Goal: Participate in discussion: Engage in conversation with other users on a specific topic

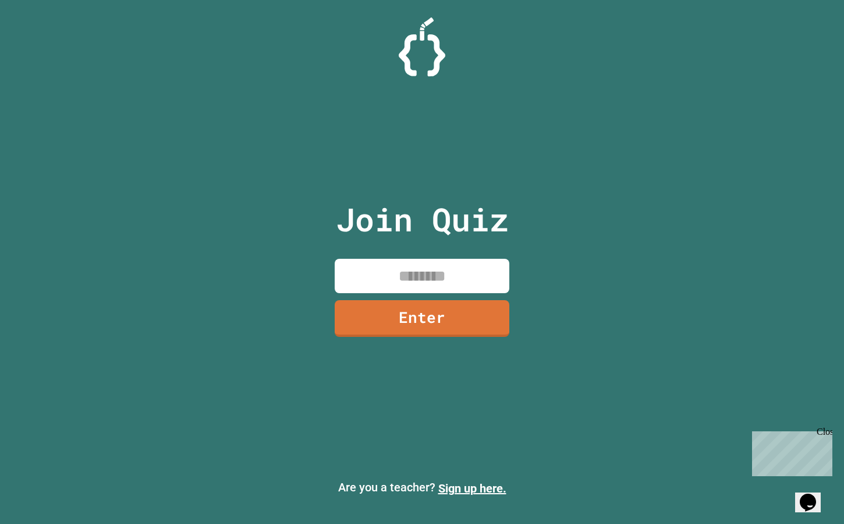
click at [476, 248] on div "Join Quiz Enter" at bounding box center [422, 261] width 196 height 465
click at [468, 263] on input at bounding box center [422, 276] width 175 height 34
type input "********"
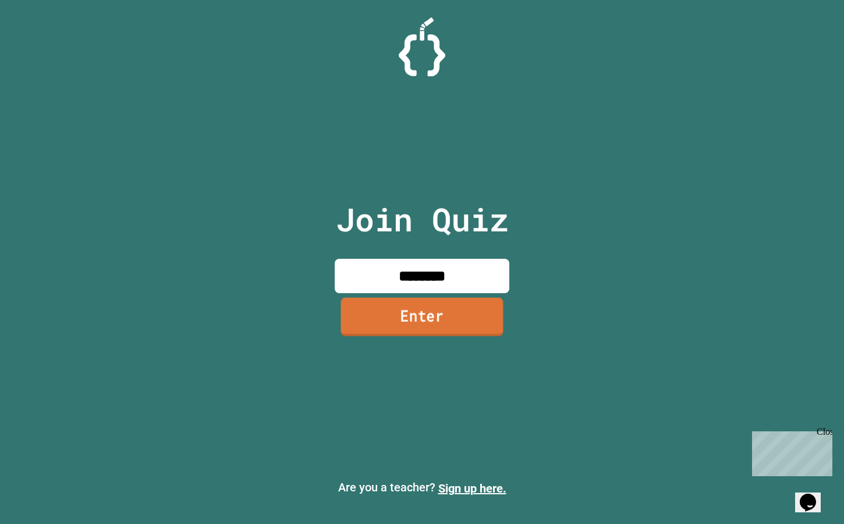
click at [470, 319] on link "Enter" at bounding box center [422, 316] width 162 height 38
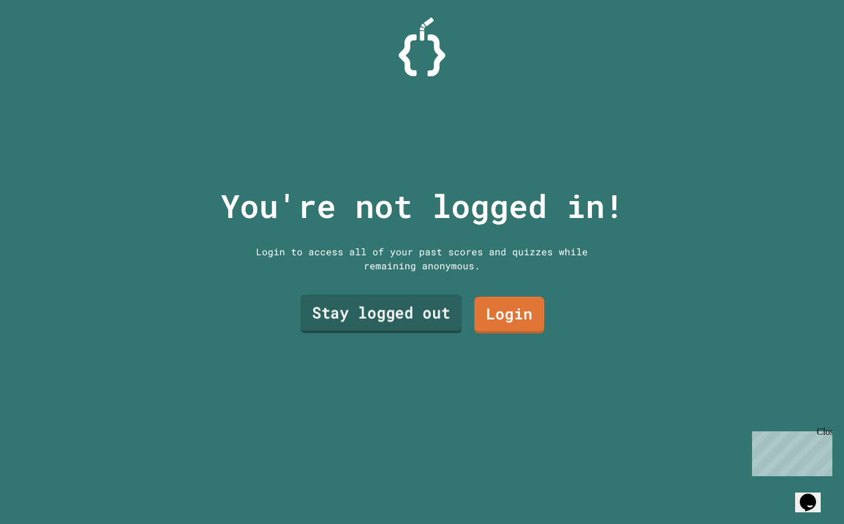
click at [447, 326] on link "Stay logged out" at bounding box center [382, 314] width 162 height 38
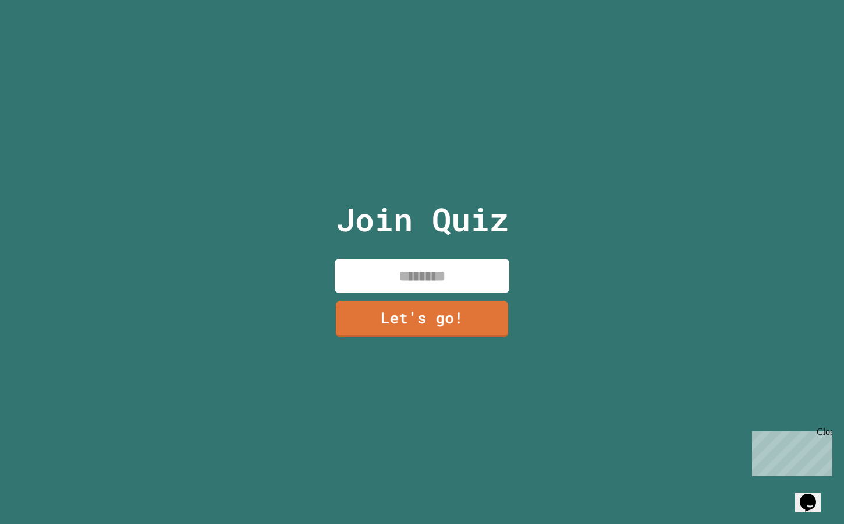
click at [446, 276] on input at bounding box center [422, 276] width 175 height 34
type input "*"
click at [446, 313] on link "Let's go!" at bounding box center [422, 317] width 175 height 38
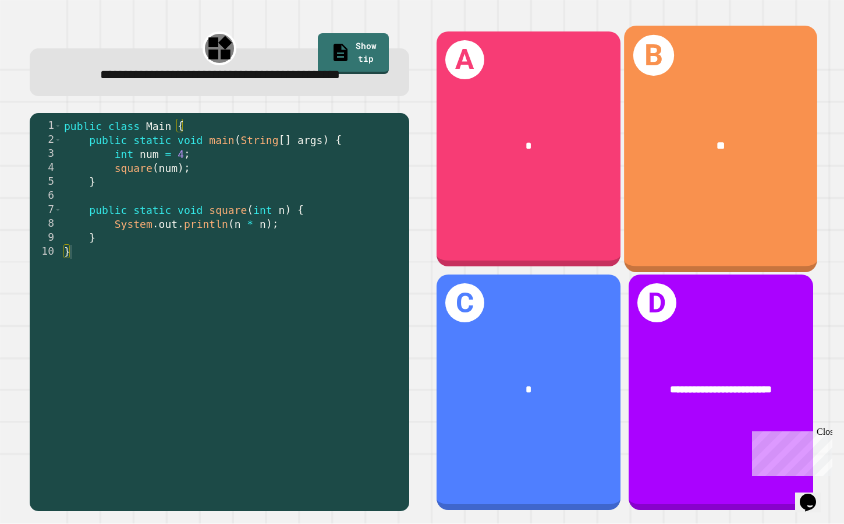
click at [687, 173] on div "**" at bounding box center [720, 145] width 193 height 59
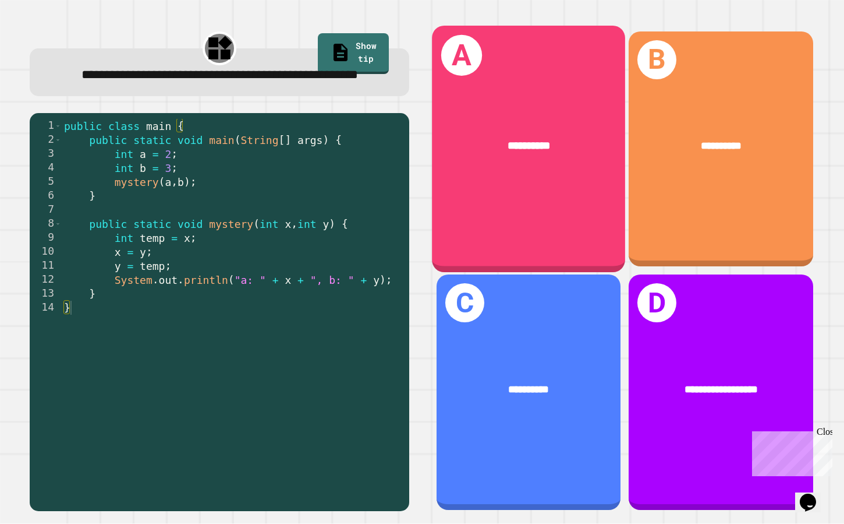
click at [596, 250] on div "**********" at bounding box center [528, 148] width 193 height 246
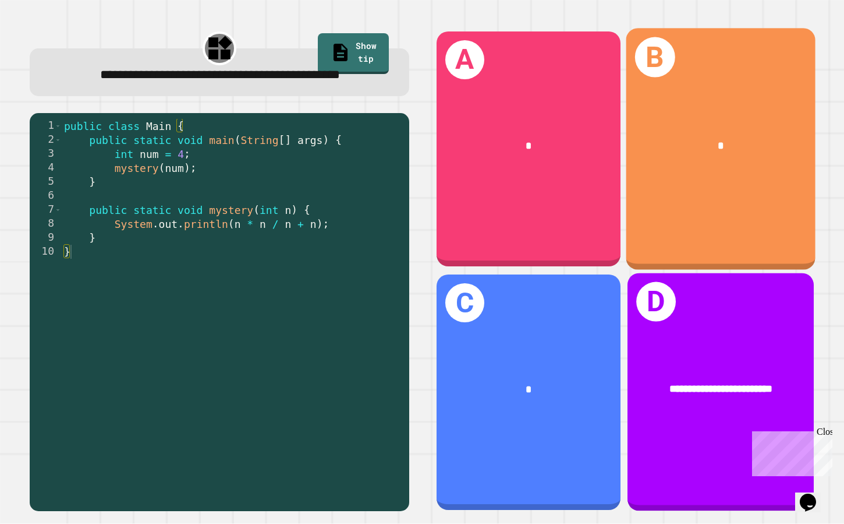
click at [705, 207] on div "B *" at bounding box center [721, 149] width 189 height 242
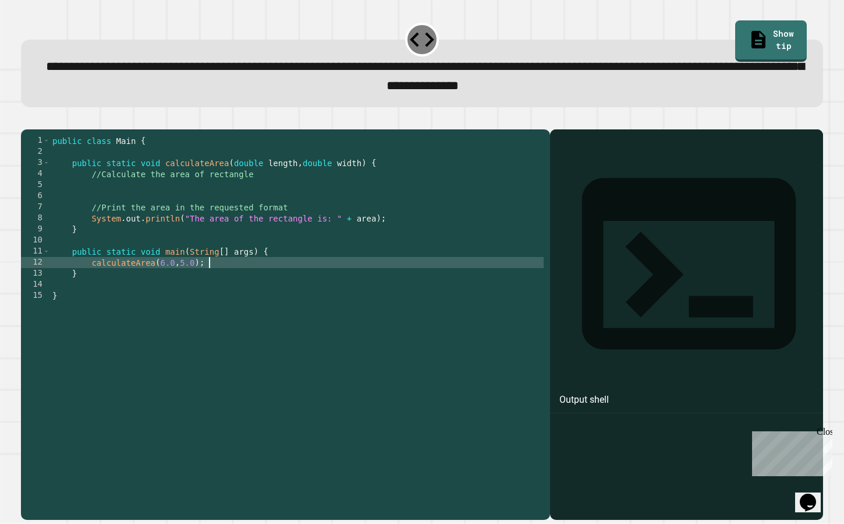
click at [348, 283] on div "public class Main { public static void calculateArea ( double length , double w…" at bounding box center [297, 323] width 494 height 376
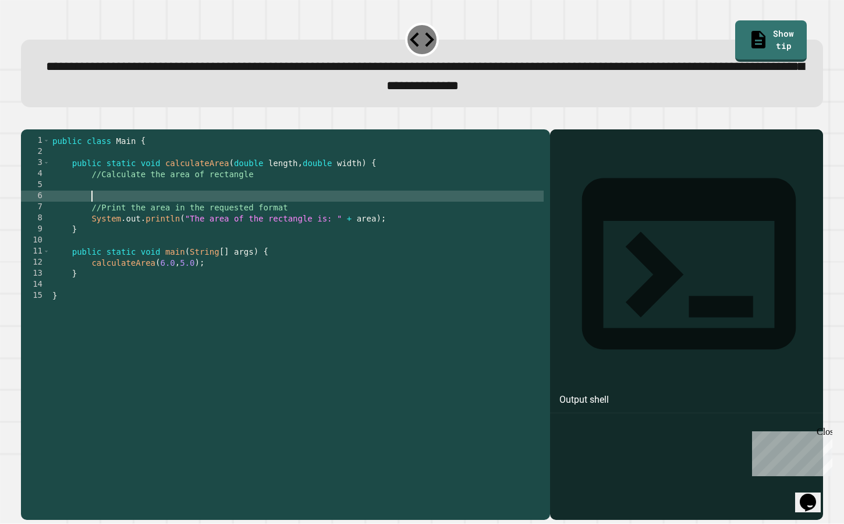
click at [242, 212] on div "public class Main { public static void calculateArea ( double length , double w…" at bounding box center [297, 323] width 494 height 376
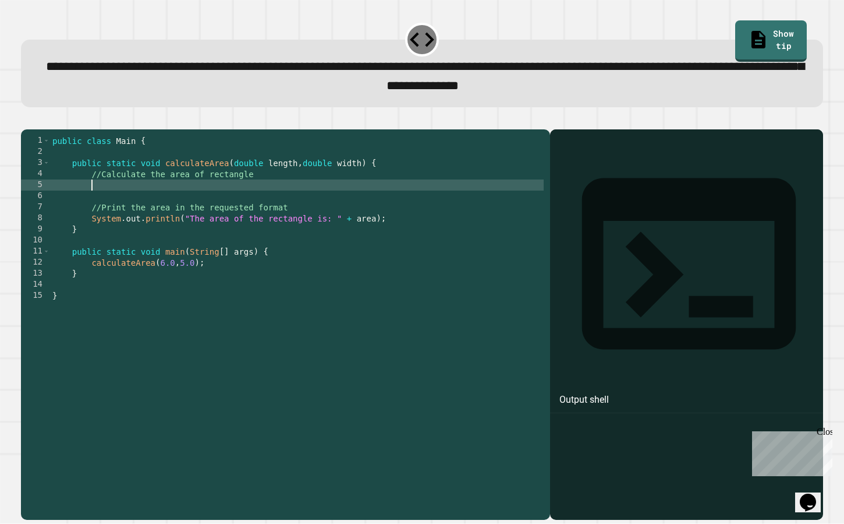
click at [235, 201] on div "public class Main { public static void calculateArea ( double length , double w…" at bounding box center [297, 323] width 494 height 376
type textarea "**********"
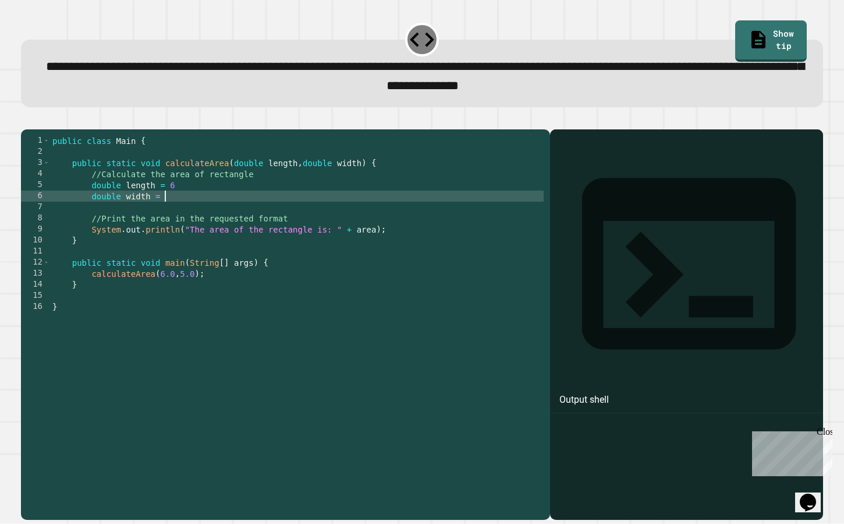
scroll to position [0, 8]
type textarea "**********"
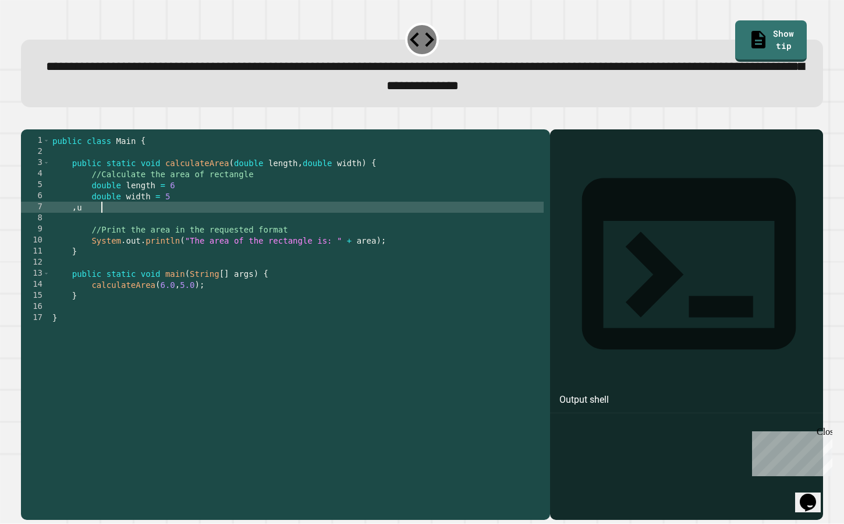
type textarea "*"
click at [295, 226] on div "public class Main { public static void calculateArea ( double length , double w…" at bounding box center [297, 323] width 494 height 376
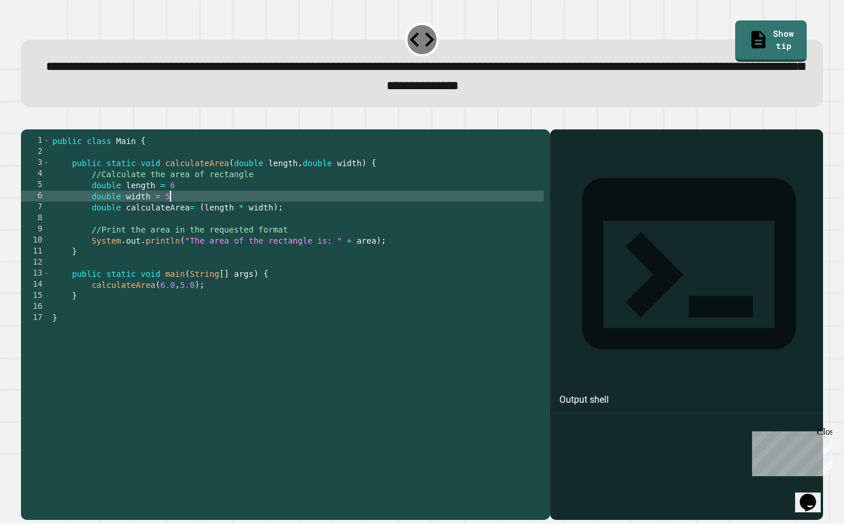
click at [248, 216] on div "public class Main { public static void calculateArea ( double length , double w…" at bounding box center [297, 323] width 494 height 376
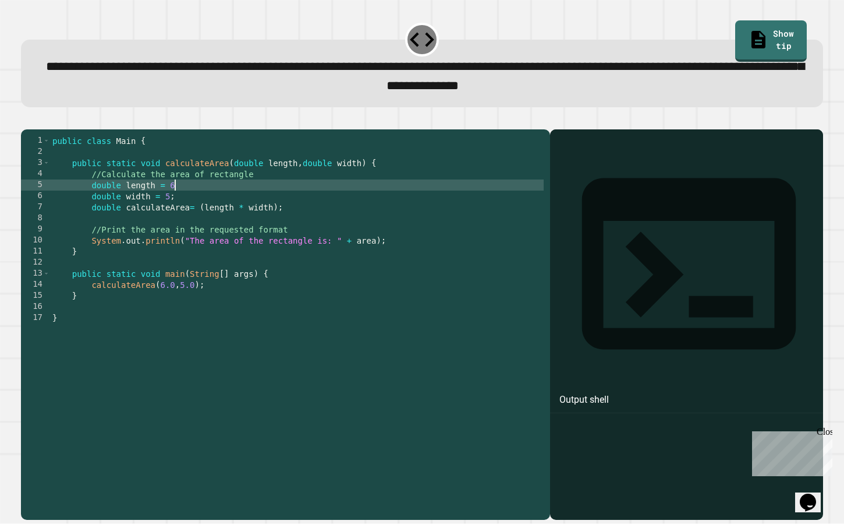
scroll to position [0, 8]
click at [27, 120] on icon "button" at bounding box center [27, 120] width 0 height 0
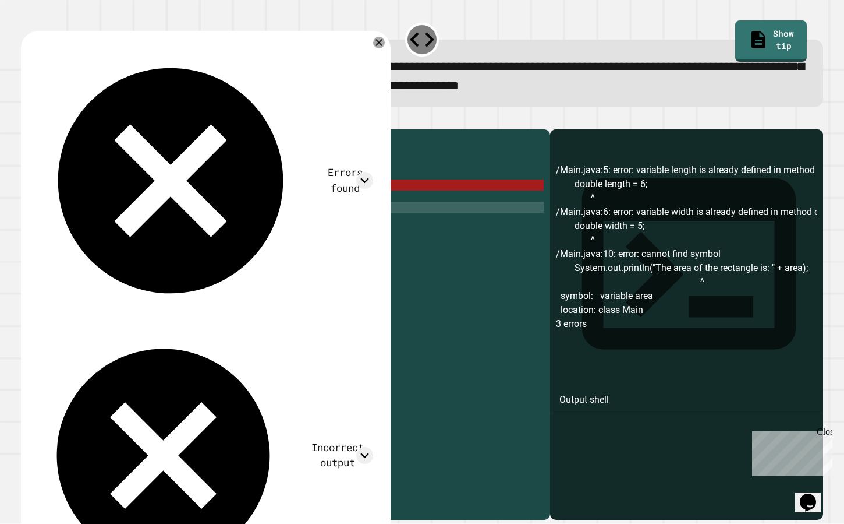
click at [295, 225] on div "public class Main { public static void calculateArea ( double length , double w…" at bounding box center [297, 323] width 494 height 376
click at [189, 226] on div "public class Main { public static void calculateArea ( double length , double w…" at bounding box center [297, 323] width 494 height 376
drag, startPoint x: 175, startPoint y: 227, endPoint x: 127, endPoint y: 226, distance: 48.3
click at [127, 226] on div "public class Main { public static void calculateArea ( double length , double w…" at bounding box center [297, 323] width 494 height 376
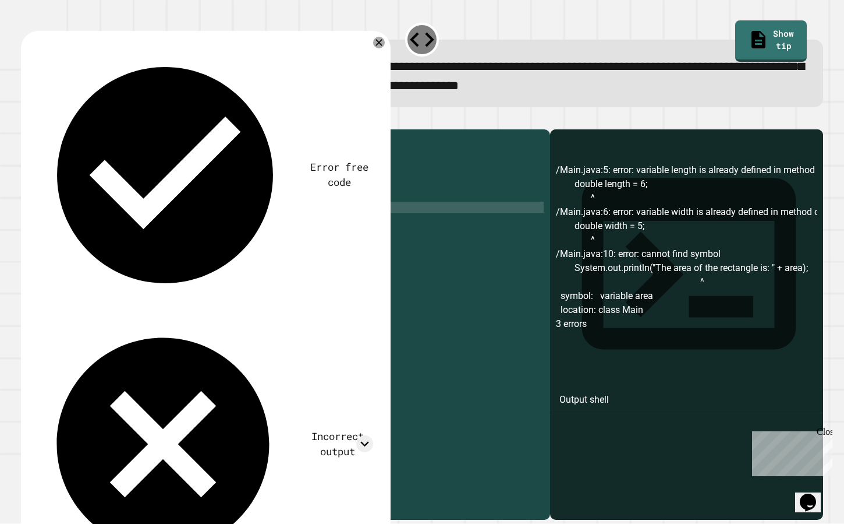
scroll to position [0, 6]
click at [27, 120] on icon "button" at bounding box center [27, 120] width 0 height 0
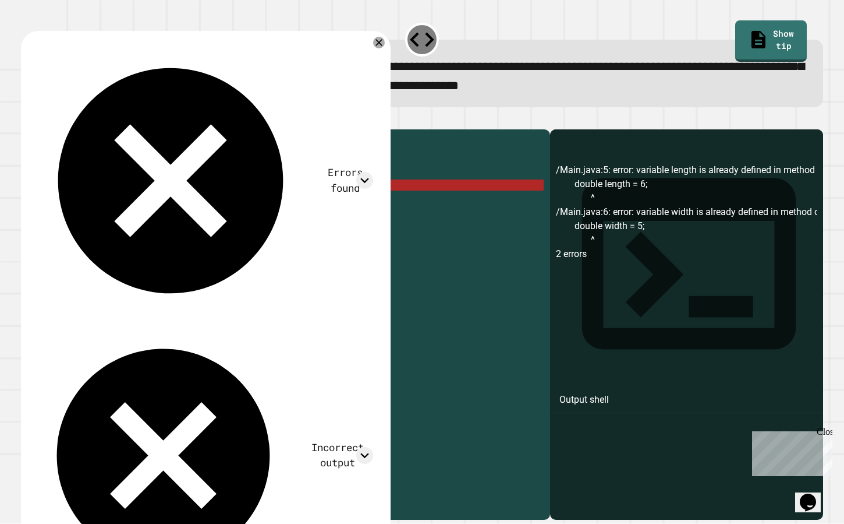
click at [123, 206] on div "public class Main { public static void calculateArea ( double length , double w…" at bounding box center [297, 323] width 494 height 376
click at [174, 204] on div "public class Main { public static void calculateArea ( double length , double w…" at bounding box center [297, 323] width 494 height 376
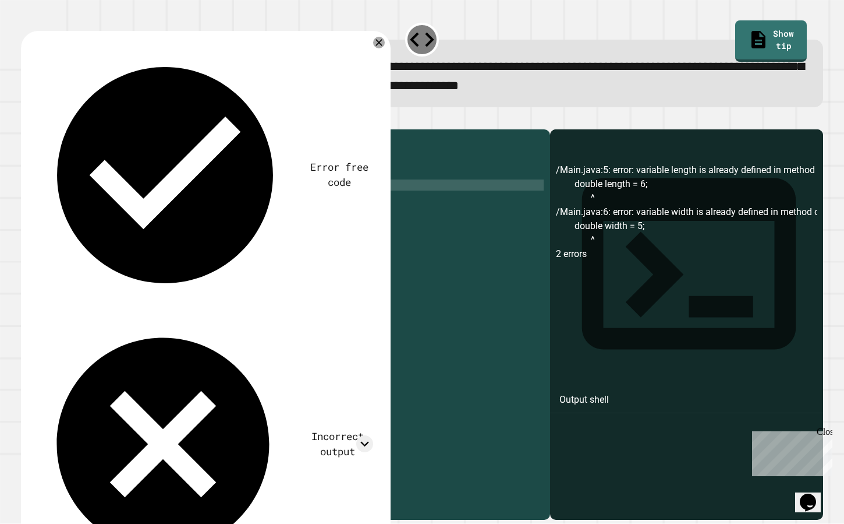
scroll to position [0, 9]
click at [169, 214] on div "public class Main { public static void calculateArea ( double length , double w…" at bounding box center [297, 323] width 494 height 376
click at [44, 129] on div at bounding box center [422, 122] width 803 height 14
click at [27, 120] on icon "button" at bounding box center [27, 120] width 0 height 0
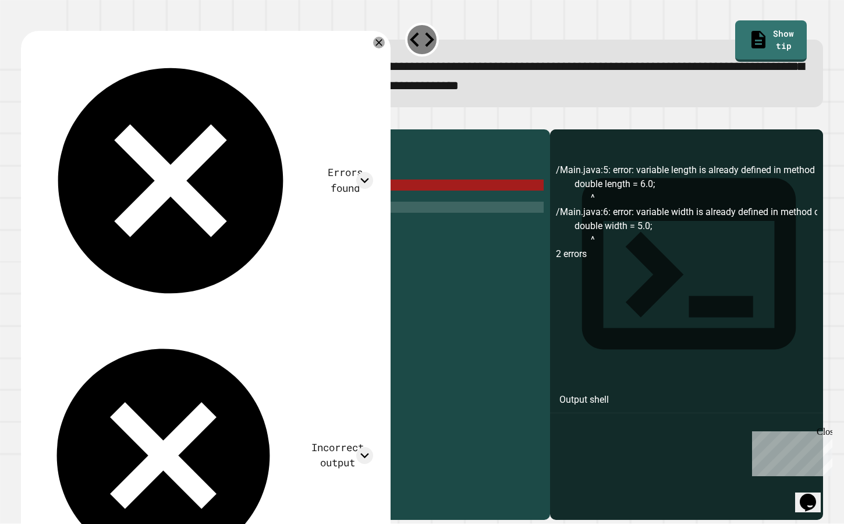
click at [262, 228] on div "public class Main { public static void calculateArea ( double length , double w…" at bounding box center [297, 323] width 494 height 376
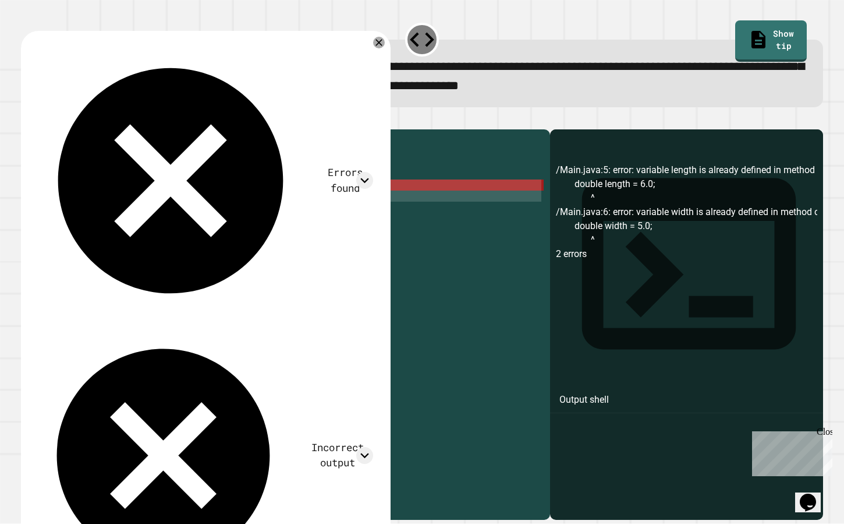
drag, startPoint x: 280, startPoint y: 229, endPoint x: 93, endPoint y: 207, distance: 188.9
click at [93, 207] on div "public class Main { public static void calculateArea ( double length , double w…" at bounding box center [297, 323] width 494 height 376
click at [251, 229] on div "public class Main { public static void calculateArea ( double length , double w…" at bounding box center [297, 323] width 494 height 376
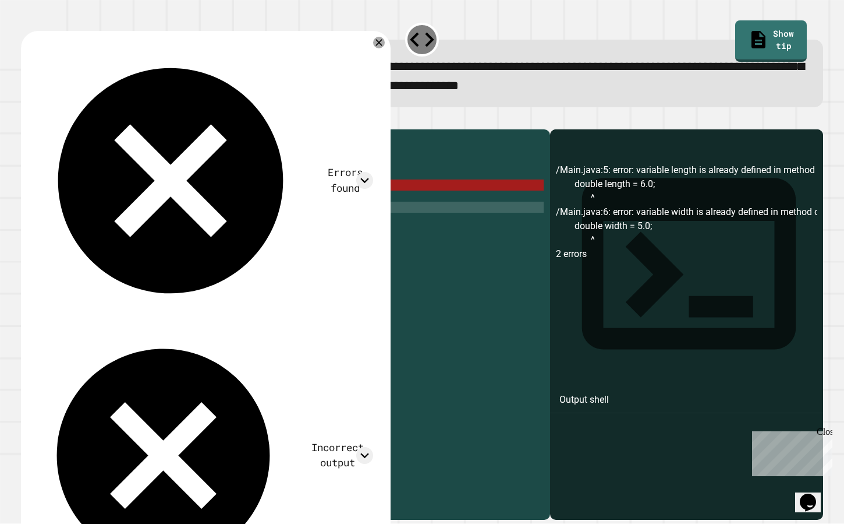
click at [204, 219] on div "public class Main { public static void calculateArea ( double length , double w…" at bounding box center [297, 323] width 494 height 376
drag, startPoint x: 204, startPoint y: 219, endPoint x: 90, endPoint y: 200, distance: 116.3
click at [90, 200] on div "public class Main { public static void calculateArea ( double length , double w…" at bounding box center [297, 323] width 494 height 376
type textarea "**********"
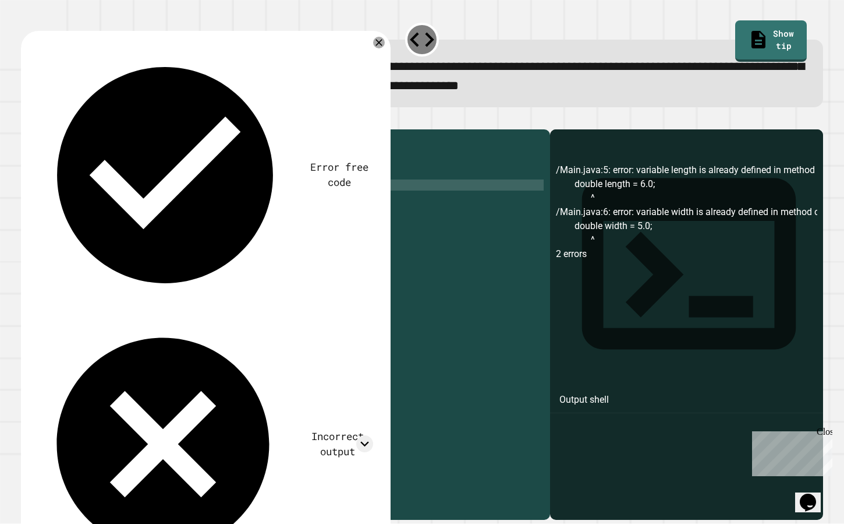
click at [27, 120] on icon "button" at bounding box center [27, 120] width 0 height 0
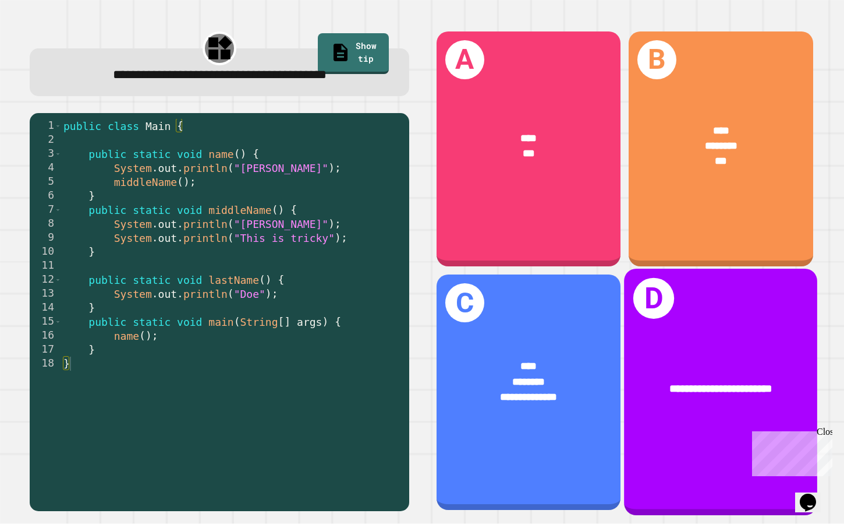
click at [659, 363] on div "**********" at bounding box center [720, 388] width 193 height 59
